Goal: Task Accomplishment & Management: Manage account settings

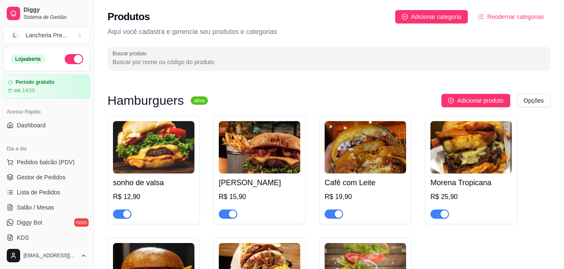
scroll to position [74, 0]
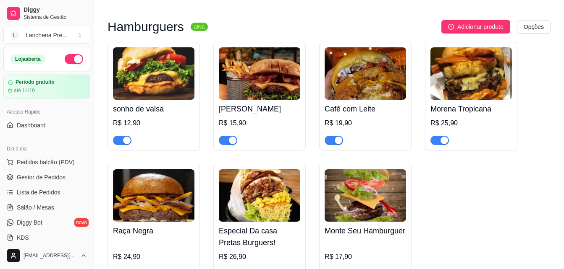
click at [308, 45] on div "sonho de valsa R$ 12,90 Sarará Burguer R$ 15,90 Cafê com Leite R$ 19,90 Morena …" at bounding box center [328, 163] width 443 height 243
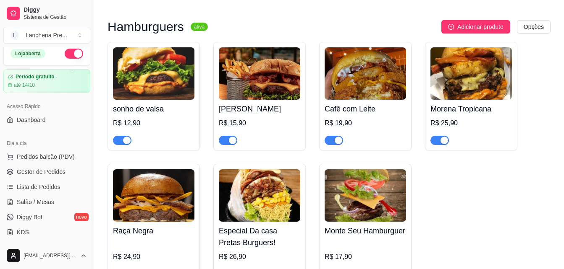
scroll to position [0, 0]
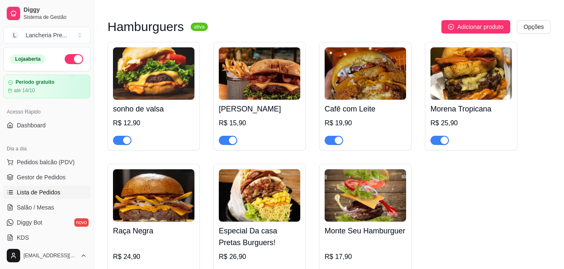
click at [46, 191] on span "Lista de Pedidos" at bounding box center [39, 192] width 44 height 8
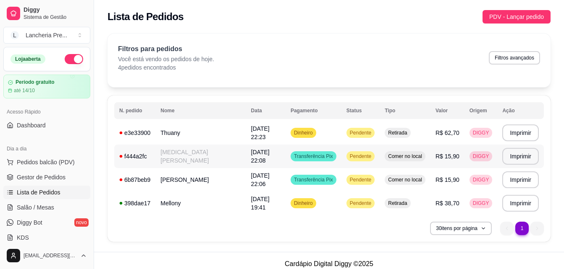
click at [215, 161] on td "[MEDICAL_DATA][PERSON_NAME]" at bounding box center [200, 157] width 90 height 24
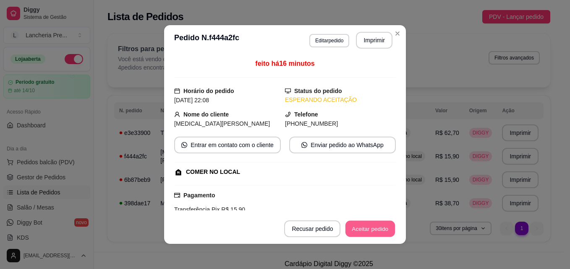
click at [382, 235] on button "Aceitar pedido" at bounding box center [370, 229] width 50 height 16
click at [382, 235] on button "Mover para preparo" at bounding box center [363, 229] width 63 height 16
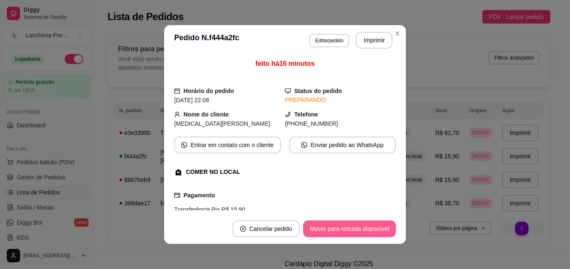
click at [382, 235] on button "Mover para retirada disponível" at bounding box center [349, 229] width 93 height 17
click at [382, 235] on button "Mover para finalizado" at bounding box center [361, 229] width 68 height 16
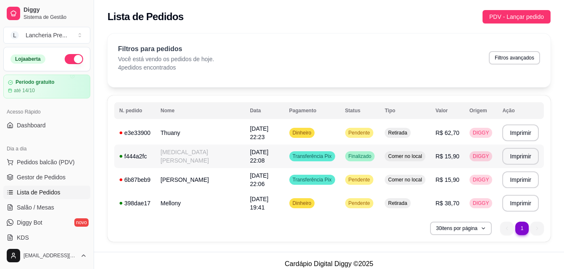
click at [264, 159] on span "[DATE] 22:08" at bounding box center [259, 156] width 18 height 15
click at [270, 185] on td "[DATE] 22:06" at bounding box center [264, 180] width 39 height 24
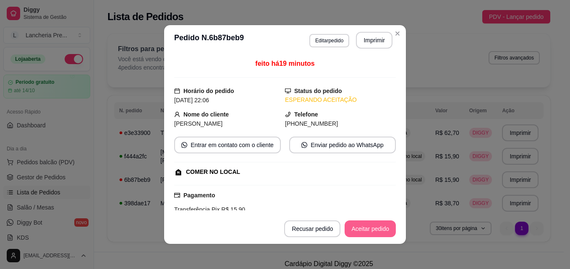
click at [373, 234] on button "Aceitar pedido" at bounding box center [370, 229] width 51 height 17
click at [373, 234] on div "Recusar pedido Aceitar pedido" at bounding box center [328, 229] width 135 height 17
click at [373, 234] on button "Mover para preparo" at bounding box center [363, 229] width 63 height 16
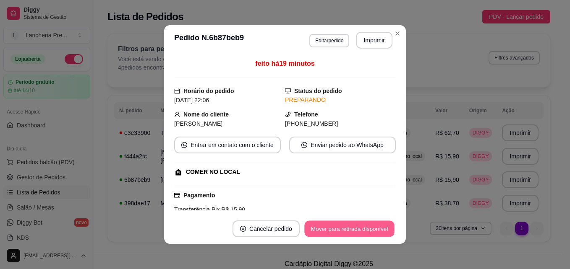
click at [360, 227] on button "Mover para retirada disponível" at bounding box center [349, 229] width 90 height 16
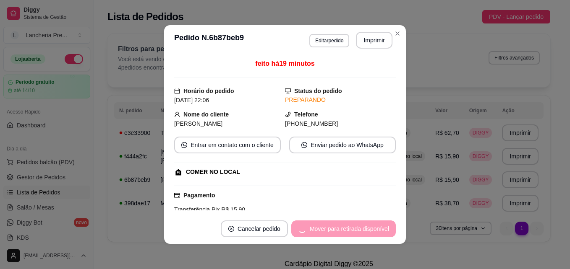
click at [360, 227] on div "Mover para retirada disponível" at bounding box center [343, 229] width 104 height 17
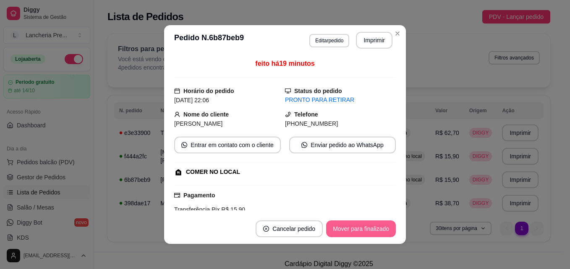
click at [360, 228] on button "Mover para finalizado" at bounding box center [361, 229] width 70 height 17
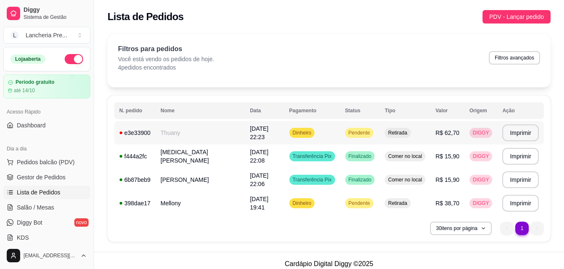
click at [275, 137] on td "[DATE] 22:23" at bounding box center [264, 133] width 39 height 24
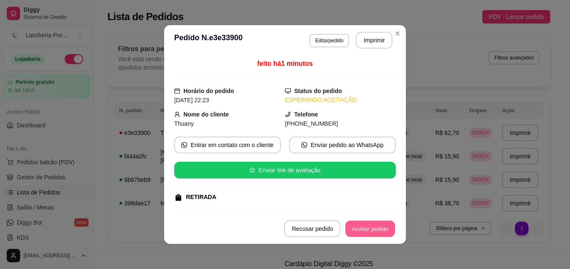
click at [355, 225] on button "Aceitar pedido" at bounding box center [370, 229] width 50 height 16
click at [355, 225] on button "Mover para preparo" at bounding box center [363, 229] width 65 height 17
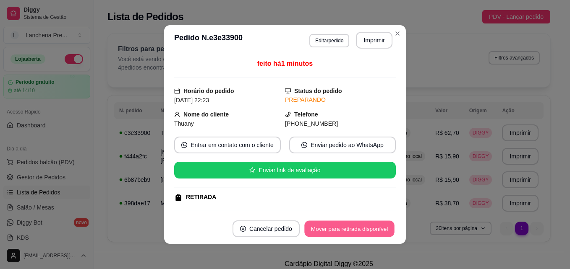
click at [355, 225] on button "Mover para retirada disponível" at bounding box center [349, 229] width 90 height 16
click at [355, 225] on button "Mover para finalizado" at bounding box center [361, 229] width 70 height 17
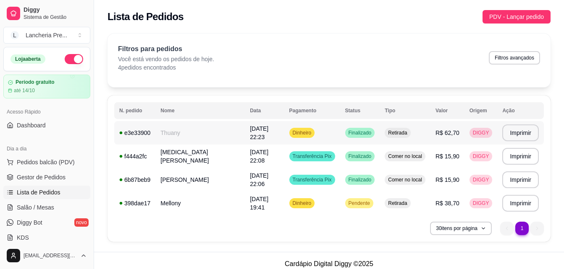
click at [260, 141] on td "[DATE] 22:23" at bounding box center [264, 133] width 39 height 24
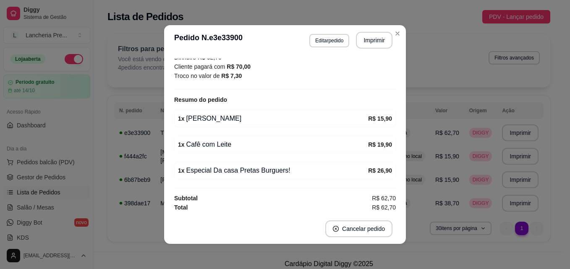
scroll to position [160, 0]
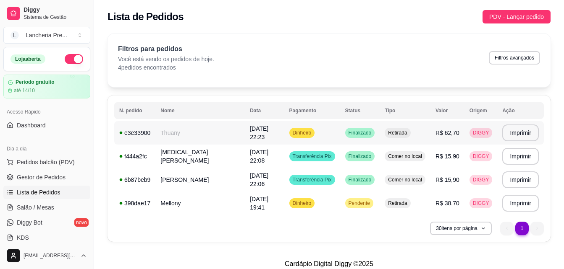
click at [257, 129] on span "[DATE] 22:23" at bounding box center [259, 132] width 18 height 15
click at [248, 152] on td "[DATE] 22:08" at bounding box center [264, 157] width 39 height 24
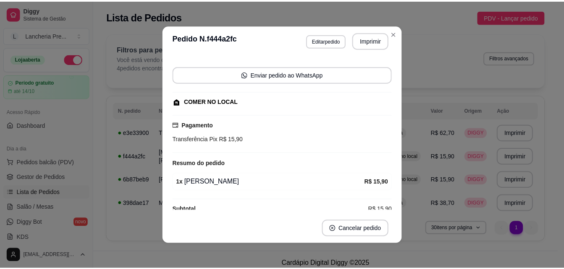
scroll to position [64, 0]
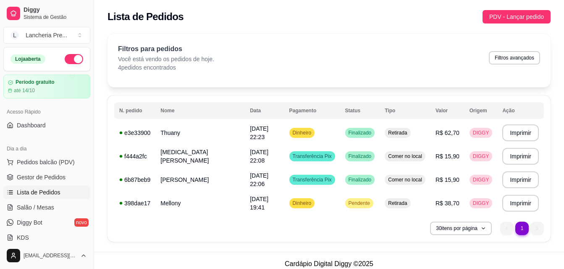
drag, startPoint x: 90, startPoint y: 238, endPoint x: 89, endPoint y: 245, distance: 7.3
drag, startPoint x: 89, startPoint y: 245, endPoint x: 80, endPoint y: 243, distance: 9.1
drag, startPoint x: 80, startPoint y: 243, endPoint x: 124, endPoint y: 253, distance: 45.4
click at [124, 253] on footer "Cardápio Digital Diggy © 2025" at bounding box center [329, 264] width 470 height 24
drag, startPoint x: 90, startPoint y: 238, endPoint x: 80, endPoint y: 236, distance: 10.2
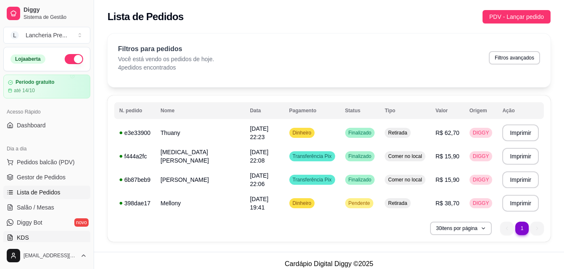
click at [80, 236] on div "Diggy Sistema de Gestão L Lancheria Pre ... Loja aberta Período gratuito até 14…" at bounding box center [47, 134] width 94 height 269
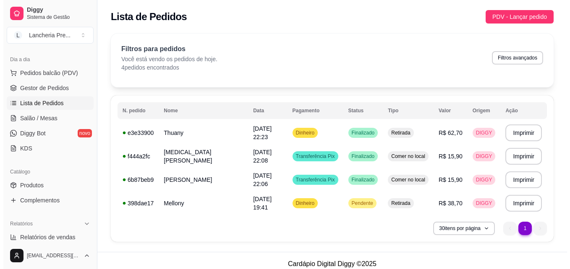
scroll to position [112, 0]
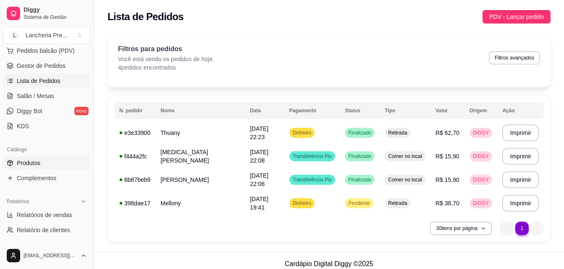
click at [50, 161] on link "Produtos" at bounding box center [46, 163] width 87 height 13
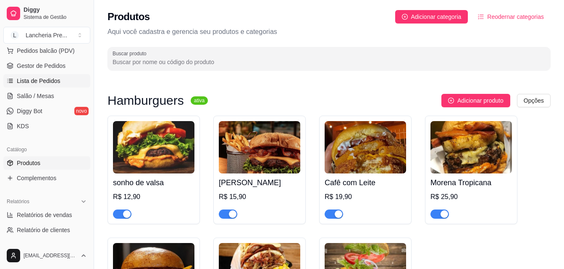
click at [50, 78] on span "Lista de Pedidos" at bounding box center [39, 81] width 44 height 8
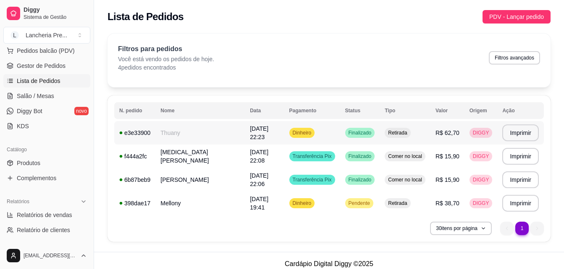
click at [152, 139] on td "e3e33900" at bounding box center [134, 133] width 41 height 24
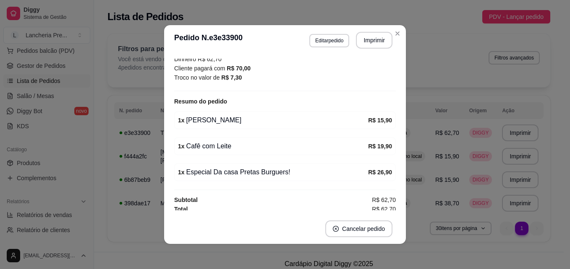
scroll to position [160, 0]
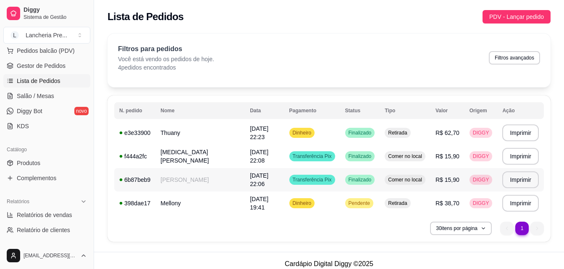
click at [261, 184] on td "[DATE] 22:06" at bounding box center [264, 180] width 39 height 24
click at [430, 137] on td "R$ 62,70" at bounding box center [447, 133] width 34 height 24
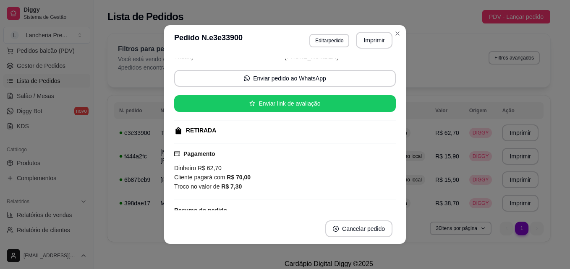
scroll to position [67, 0]
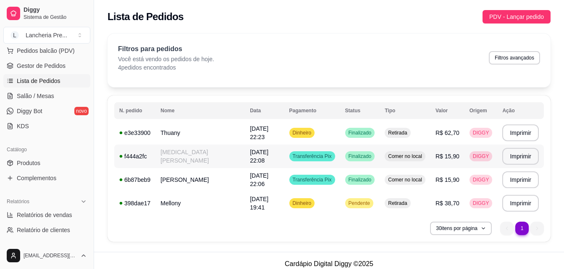
click at [264, 157] on span "[DATE] 22:08" at bounding box center [259, 156] width 18 height 15
click at [265, 187] on td "[DATE] 22:06" at bounding box center [264, 180] width 39 height 24
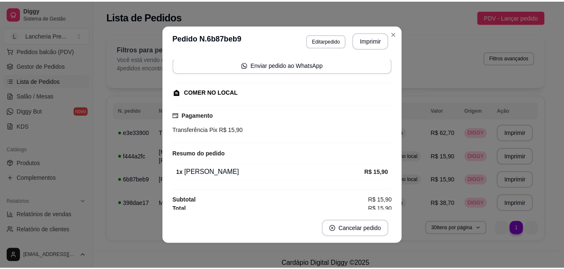
scroll to position [64, 0]
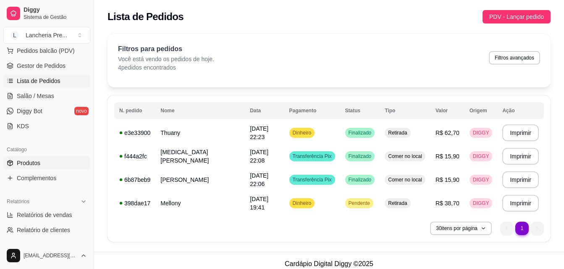
click at [37, 160] on span "Produtos" at bounding box center [29, 163] width 24 height 8
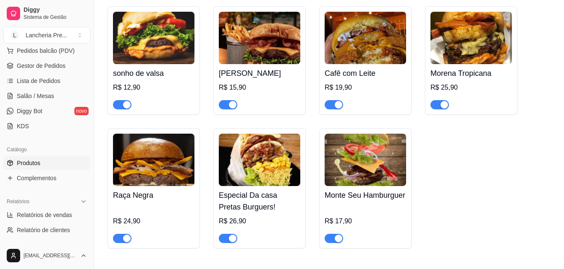
scroll to position [118, 0]
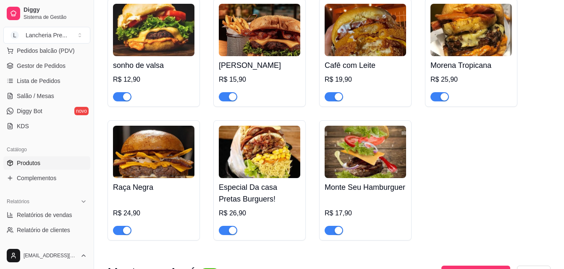
click at [379, 157] on img at bounding box center [364, 152] width 81 height 52
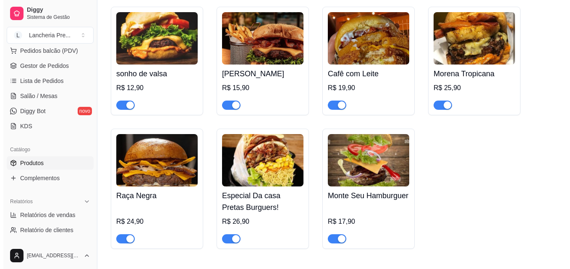
scroll to position [101, 0]
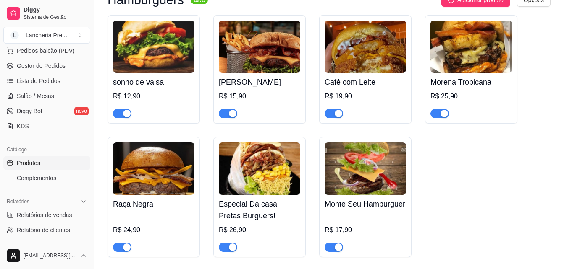
click at [167, 102] on div at bounding box center [153, 110] width 81 height 17
click at [164, 71] on img at bounding box center [153, 47] width 81 height 52
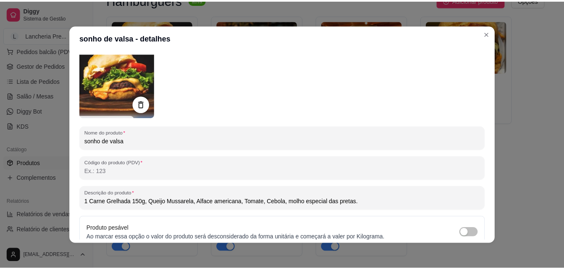
scroll to position [67, 0]
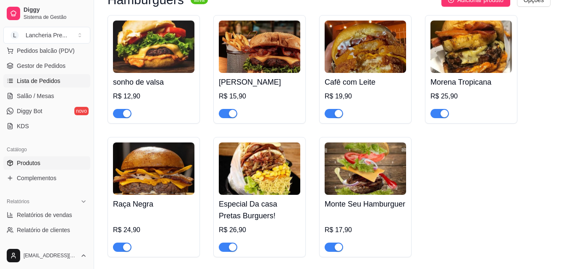
click at [57, 84] on span "Lista de Pedidos" at bounding box center [39, 81] width 44 height 8
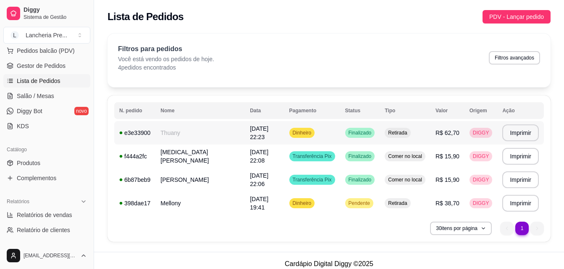
click at [187, 138] on td "Thuany" at bounding box center [199, 133] width 89 height 24
click at [46, 160] on link "Produtos" at bounding box center [46, 163] width 87 height 13
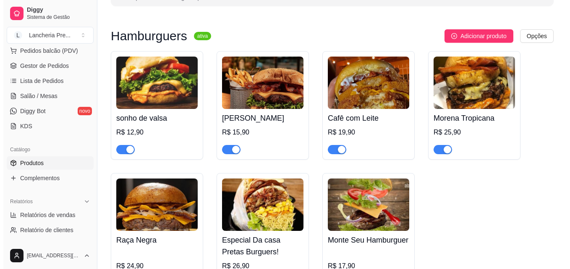
scroll to position [67, 0]
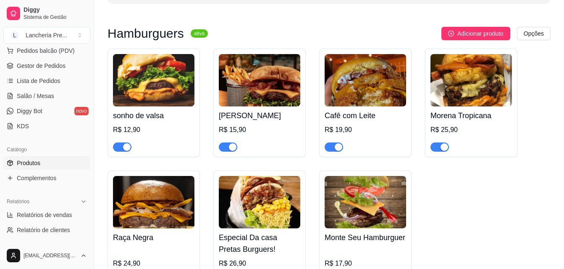
click at [402, 113] on h4 "Cafê com Leite" at bounding box center [364, 116] width 81 height 12
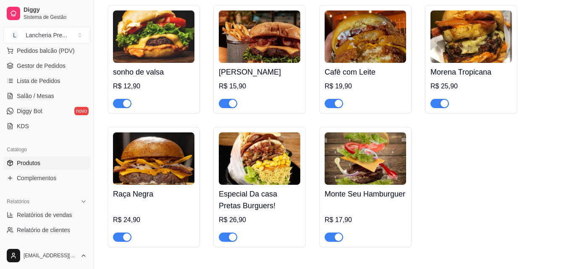
scroll to position [118, 0]
